Goal: Task Accomplishment & Management: Use online tool/utility

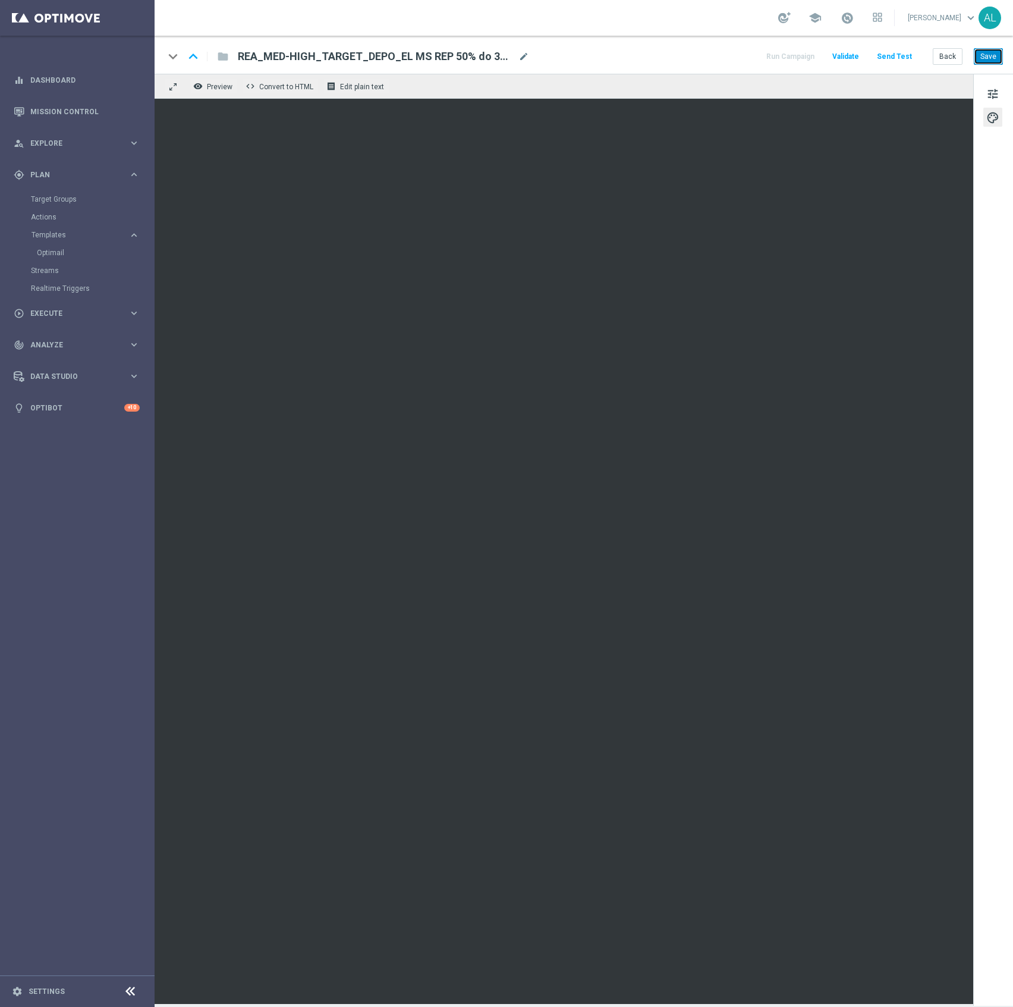
click at [986, 62] on button "Save" at bounding box center [988, 56] width 29 height 17
click at [193, 55] on icon "keyboard_arrow_up" at bounding box center [193, 57] width 18 height 18
click at [999, 57] on button "Save" at bounding box center [988, 56] width 29 height 17
click at [993, 57] on button "Save" at bounding box center [988, 56] width 29 height 17
